Goal: Task Accomplishment & Management: Manage account settings

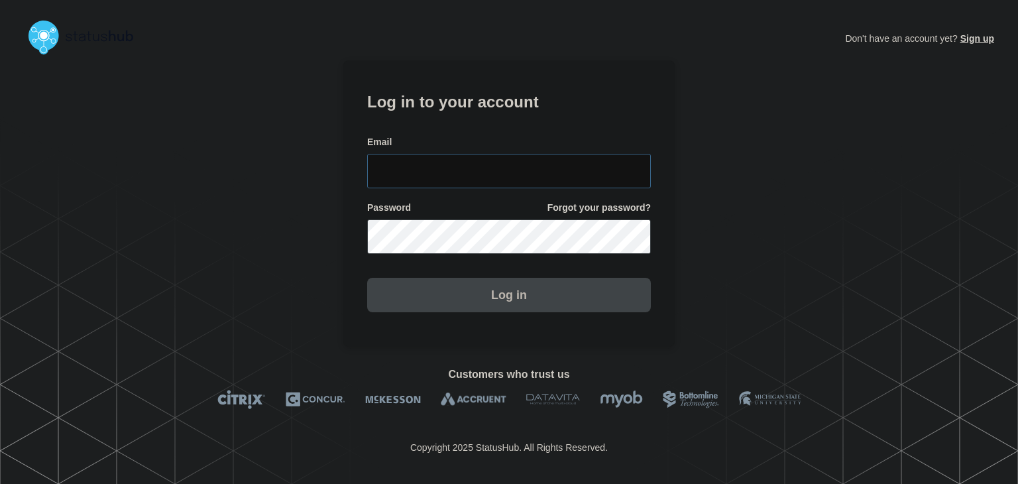
type input "amanda.mckeehan@conexon.us"
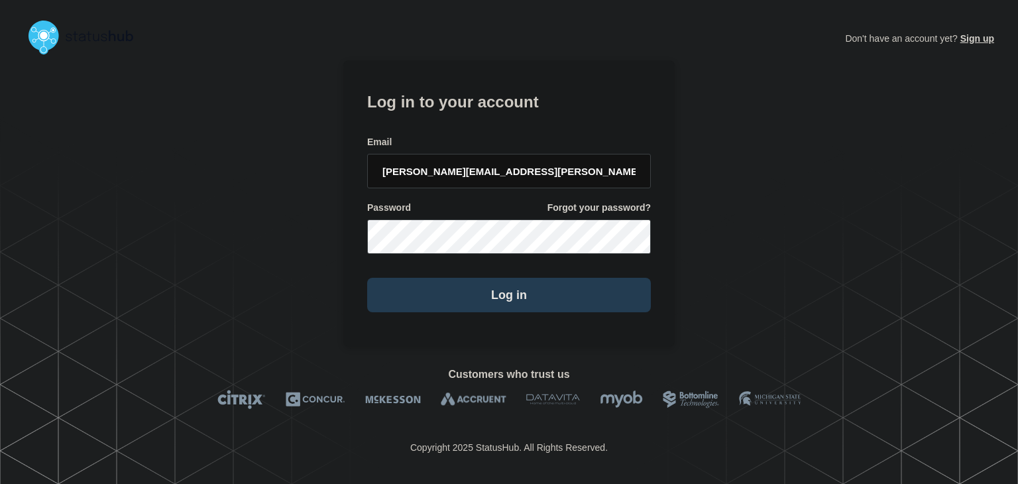
click at [479, 298] on button "Log in" at bounding box center [509, 295] width 284 height 34
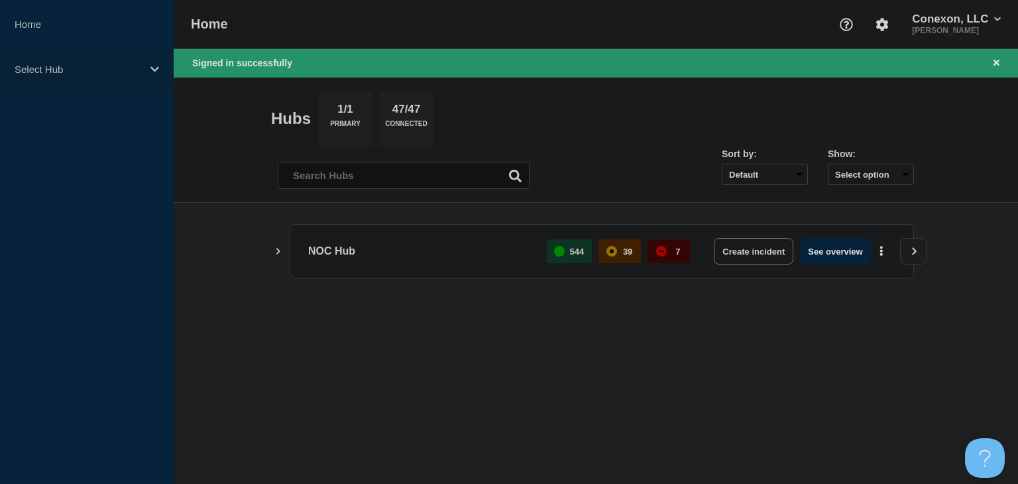
click at [129, 65] on p "Select Hub" at bounding box center [78, 69] width 127 height 11
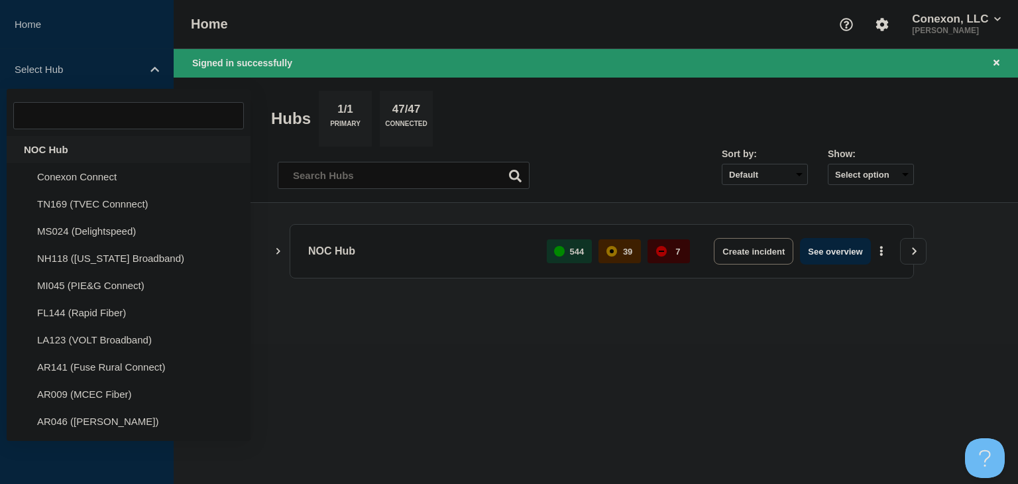
click at [42, 153] on div "NOC Hub" at bounding box center [129, 149] width 244 height 27
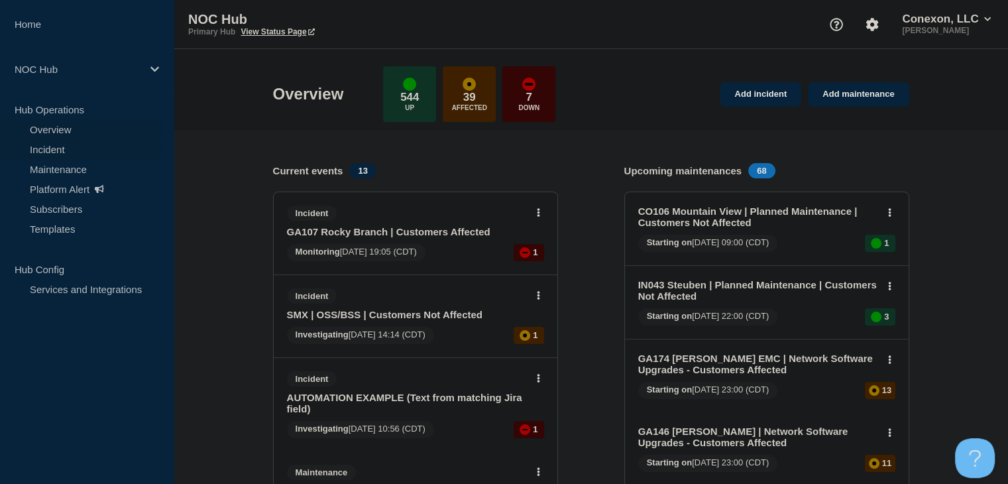
click at [68, 152] on link "Incident" at bounding box center [80, 149] width 160 height 20
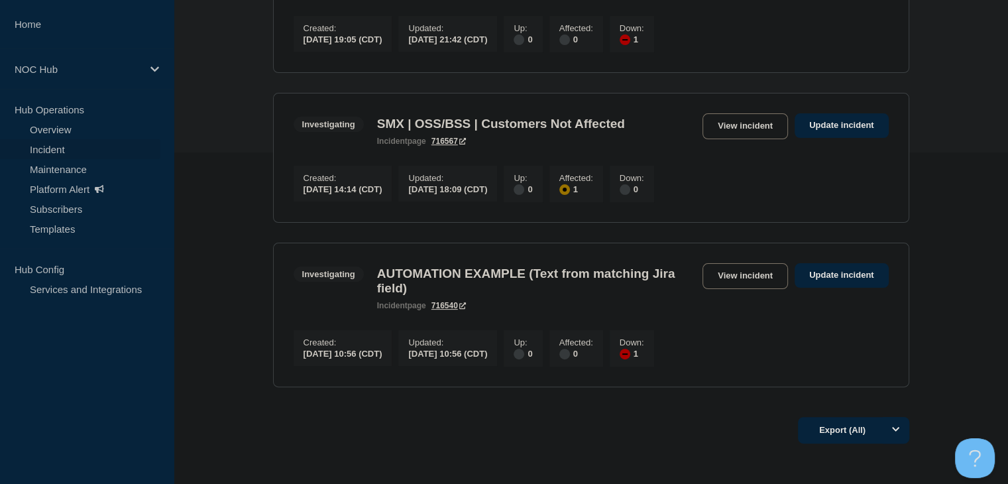
scroll to position [199, 0]
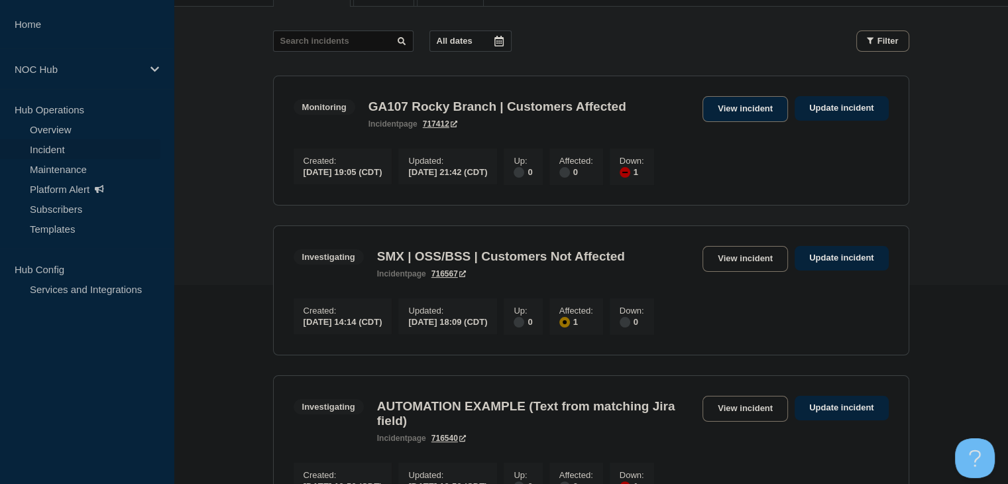
click at [733, 99] on link "View incident" at bounding box center [746, 109] width 86 height 26
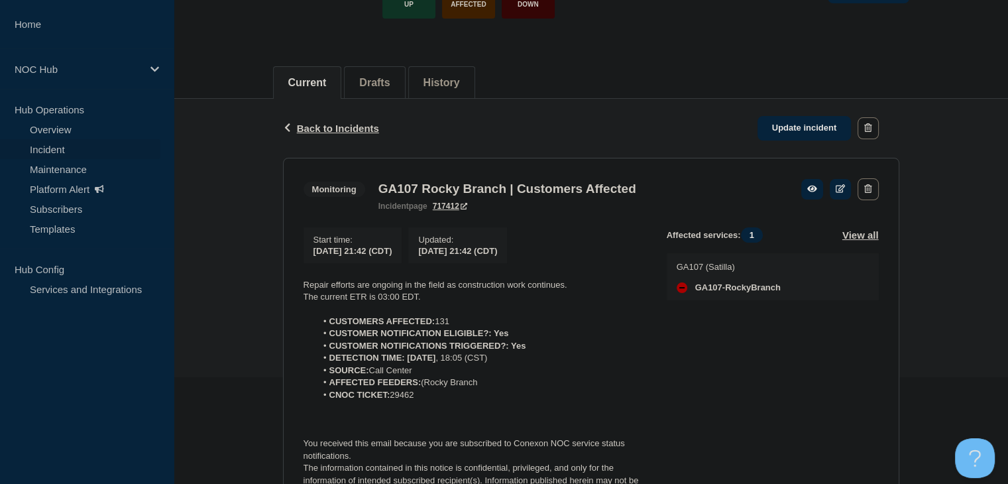
scroll to position [265, 0]
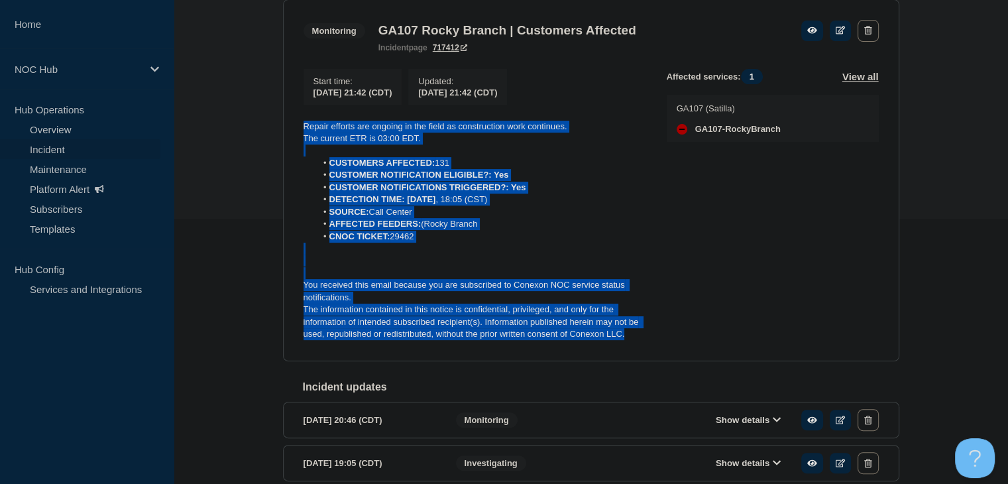
drag, startPoint x: 639, startPoint y: 341, endPoint x: 271, endPoint y: 133, distance: 422.2
click at [271, 133] on div "Back Back to Incidents Update incident Monitoring GA107 Rocky Branch | Customer…" at bounding box center [591, 231] width 835 height 583
copy div "Repair efforts are ongoing in the field as construction work continues. The cur…"
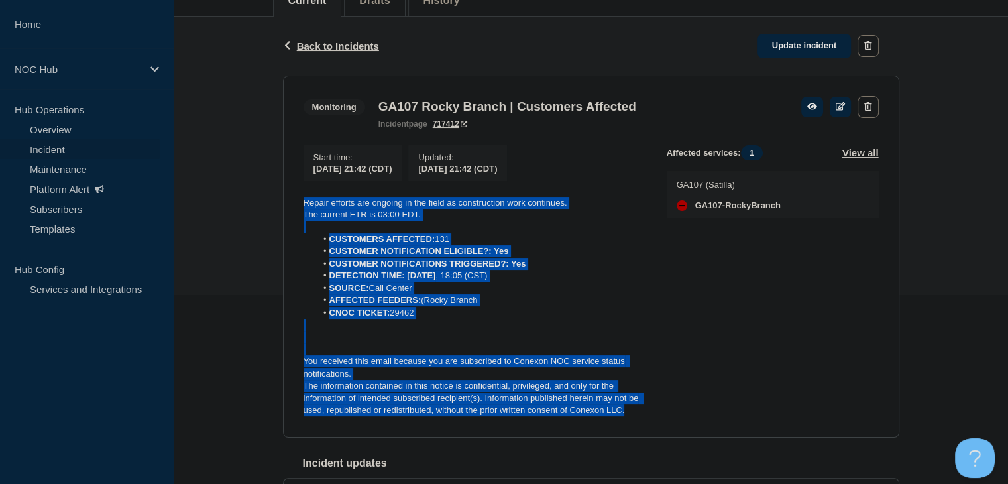
scroll to position [133, 0]
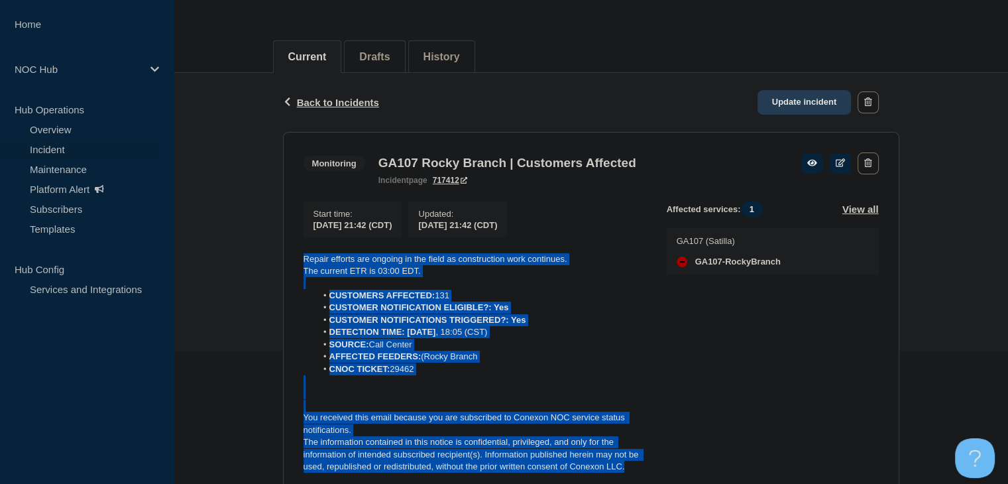
click at [778, 106] on link "Update incident" at bounding box center [805, 102] width 94 height 25
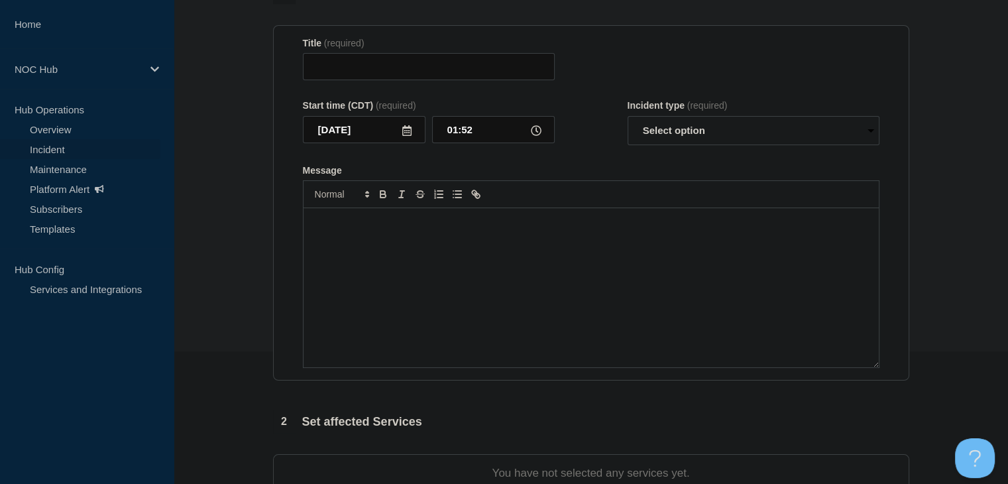
type input "GA107 Rocky Branch | Customers Affected"
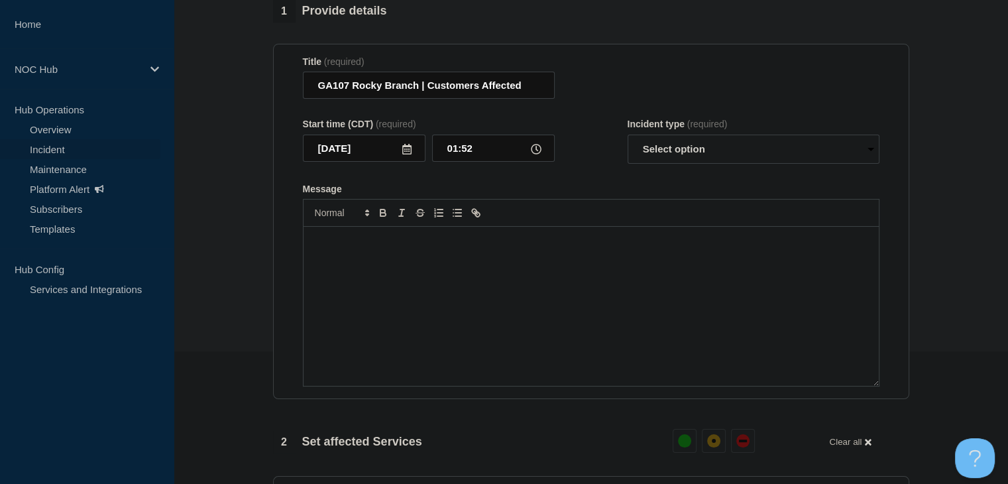
click at [494, 289] on div "Message" at bounding box center [592, 306] width 576 height 159
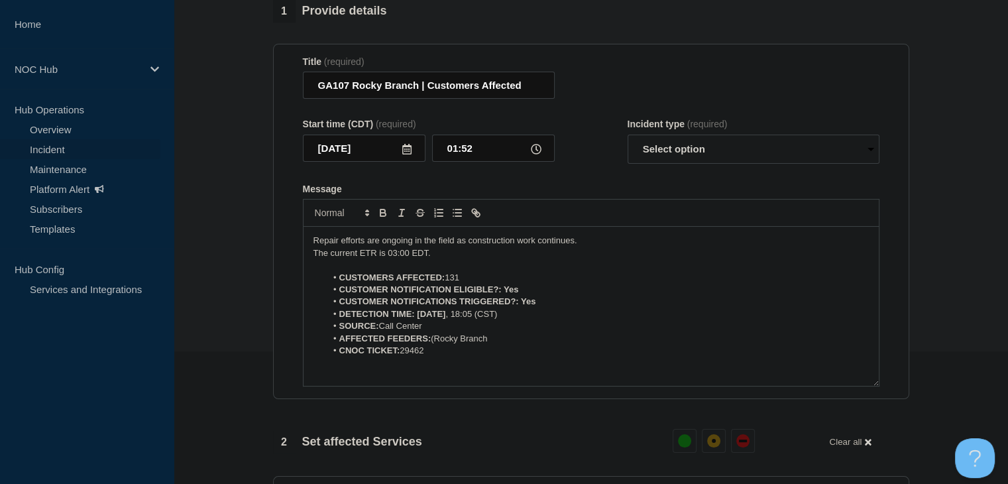
scroll to position [42, 0]
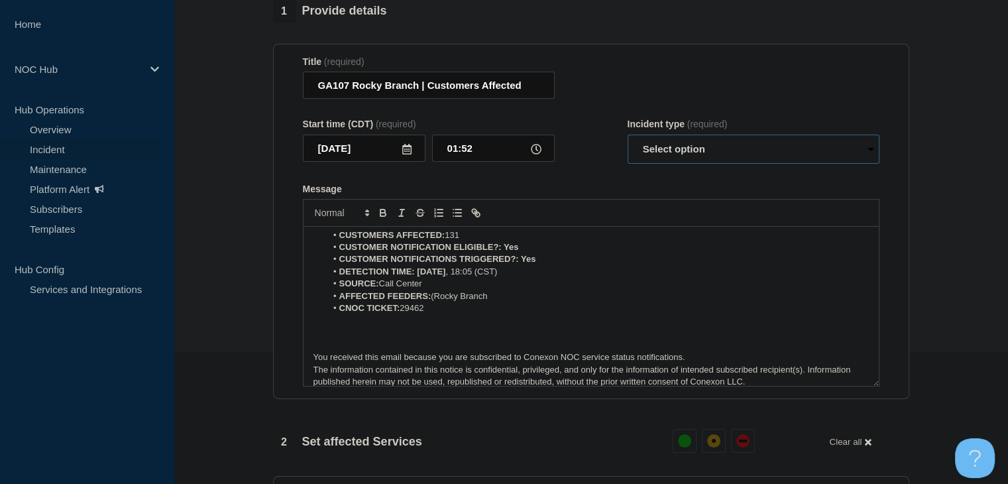
click at [749, 154] on select "Select option Investigating Identified Monitoring Resolved" at bounding box center [754, 149] width 252 height 29
select select "monitoring"
click at [628, 143] on select "Select option Investigating Identified Monitoring Resolved" at bounding box center [754, 149] width 252 height 29
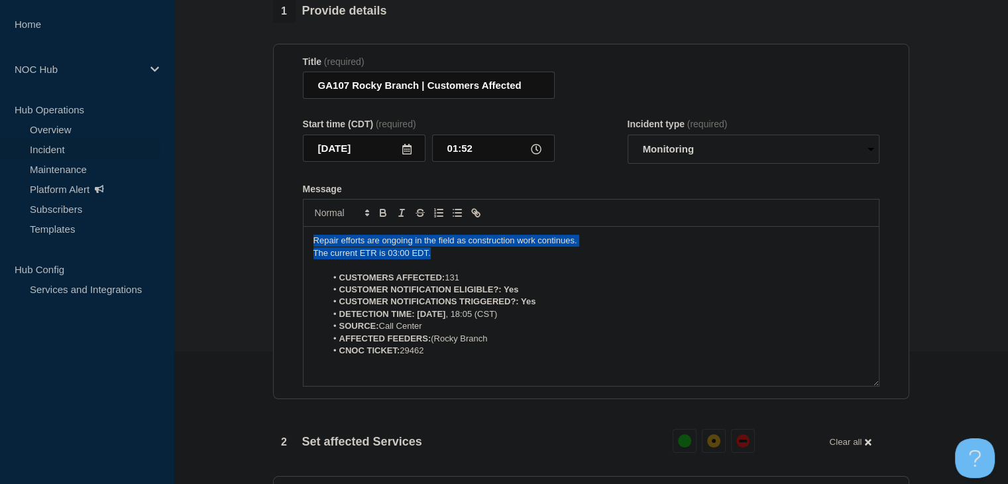
drag, startPoint x: 450, startPoint y: 258, endPoint x: 233, endPoint y: 240, distance: 217.6
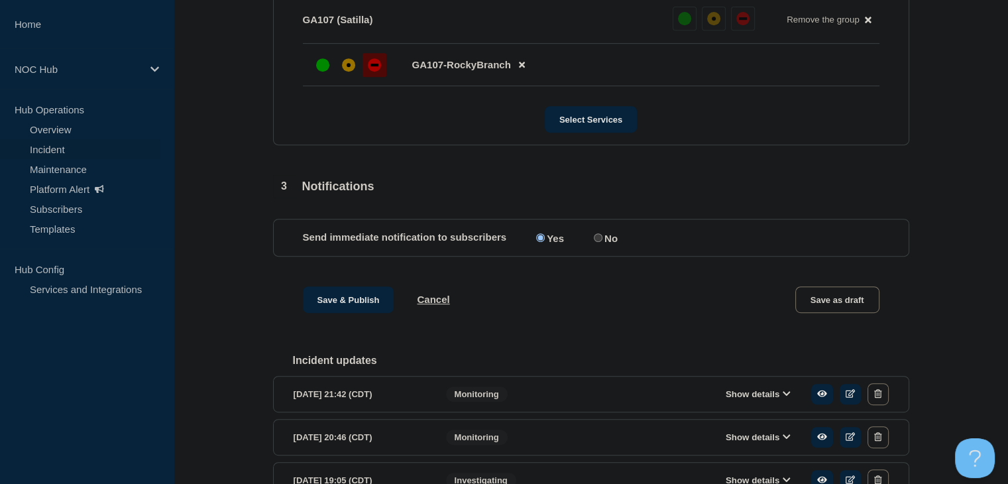
scroll to position [663, 0]
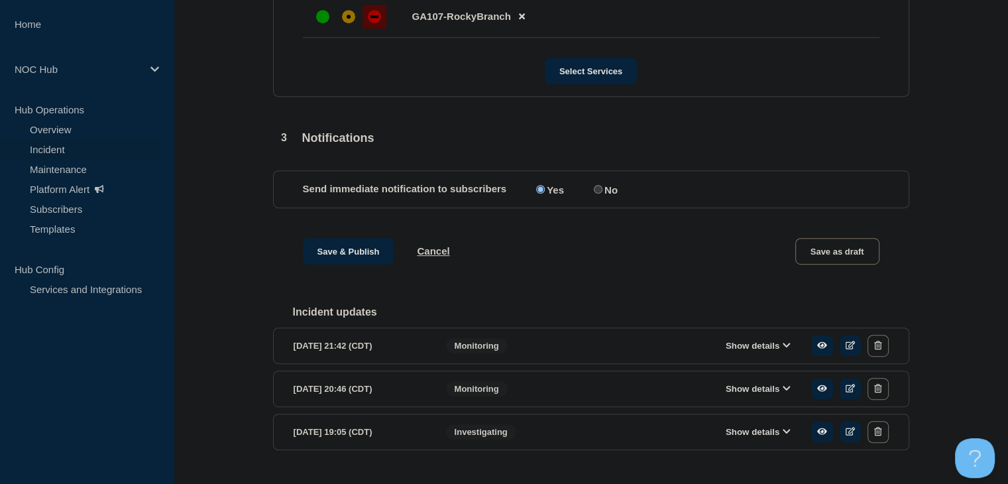
click at [332, 282] on div "Save & Publish Cancel Save as draft" at bounding box center [591, 268] width 637 height 60
click at [327, 259] on button "Save & Publish" at bounding box center [349, 251] width 92 height 27
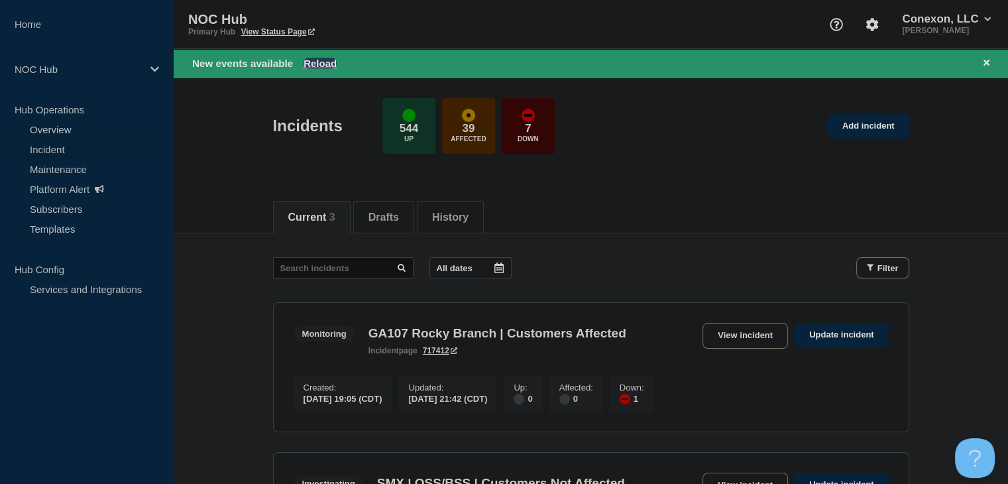
click at [306, 64] on button "Reload" at bounding box center [320, 63] width 33 height 11
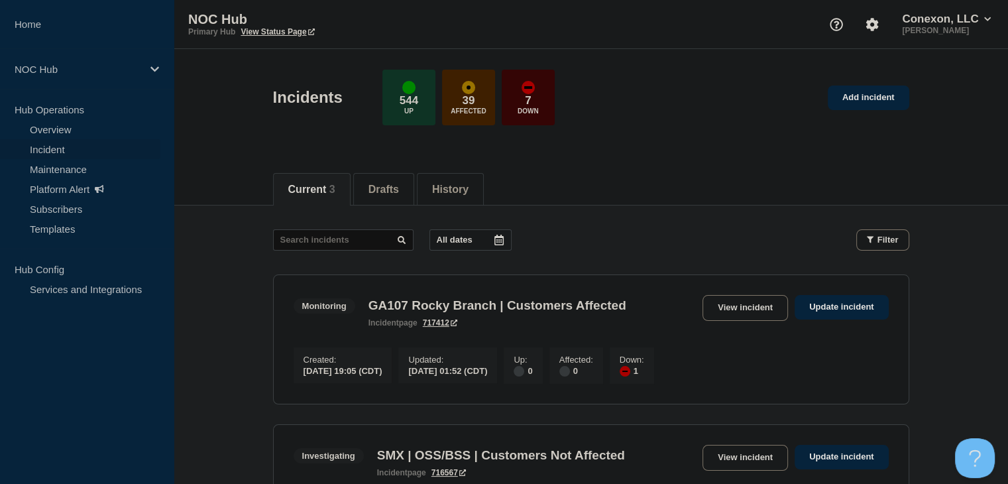
click at [208, 317] on main "All dates Filter Monitoring 1 Down GA107 Rocky Branch | Customers Affected Crea…" at bounding box center [591, 472] width 835 height 533
